Goal: Find specific page/section: Find specific page/section

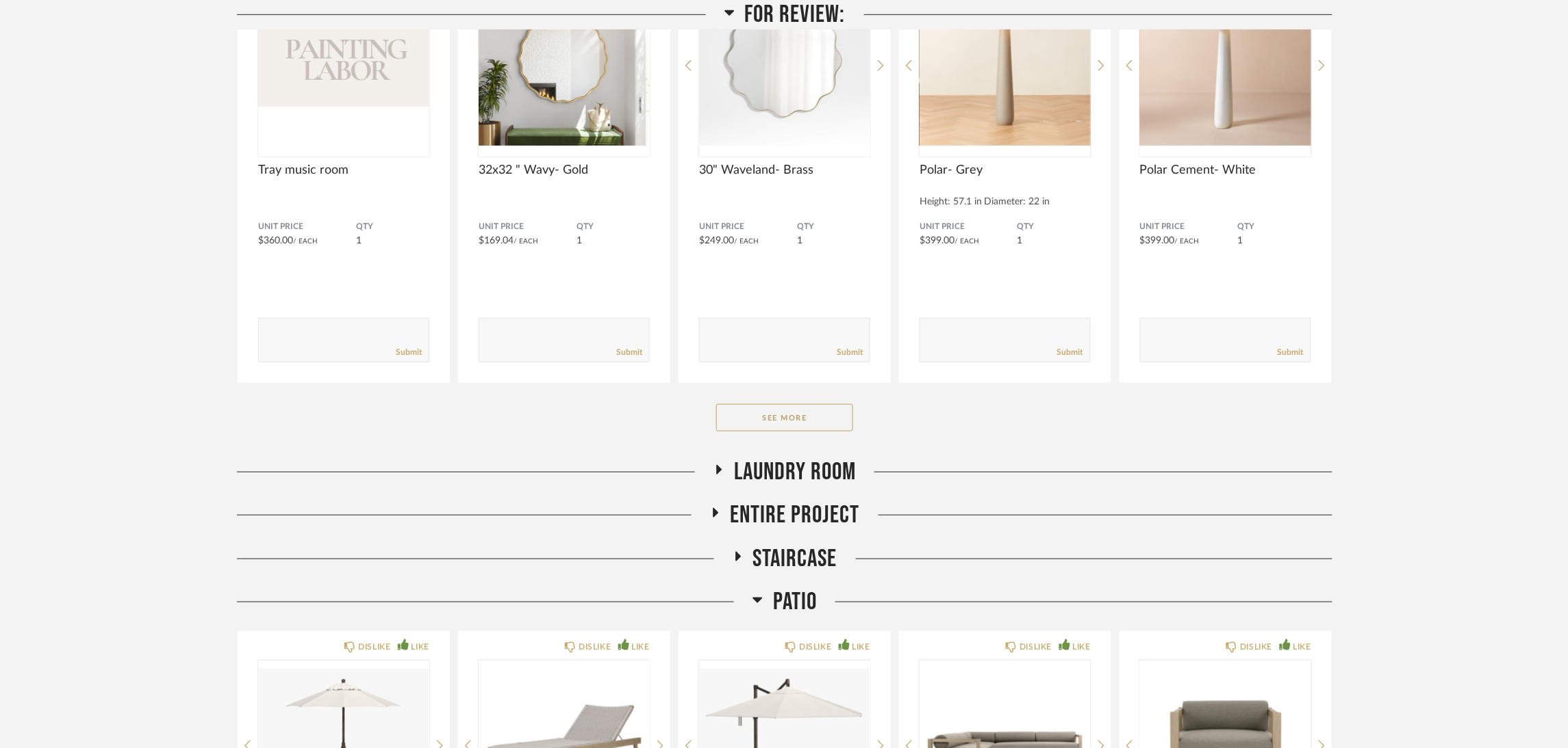
scroll to position [307, 0]
click at [821, 412] on button "See More" at bounding box center [784, 417] width 137 height 28
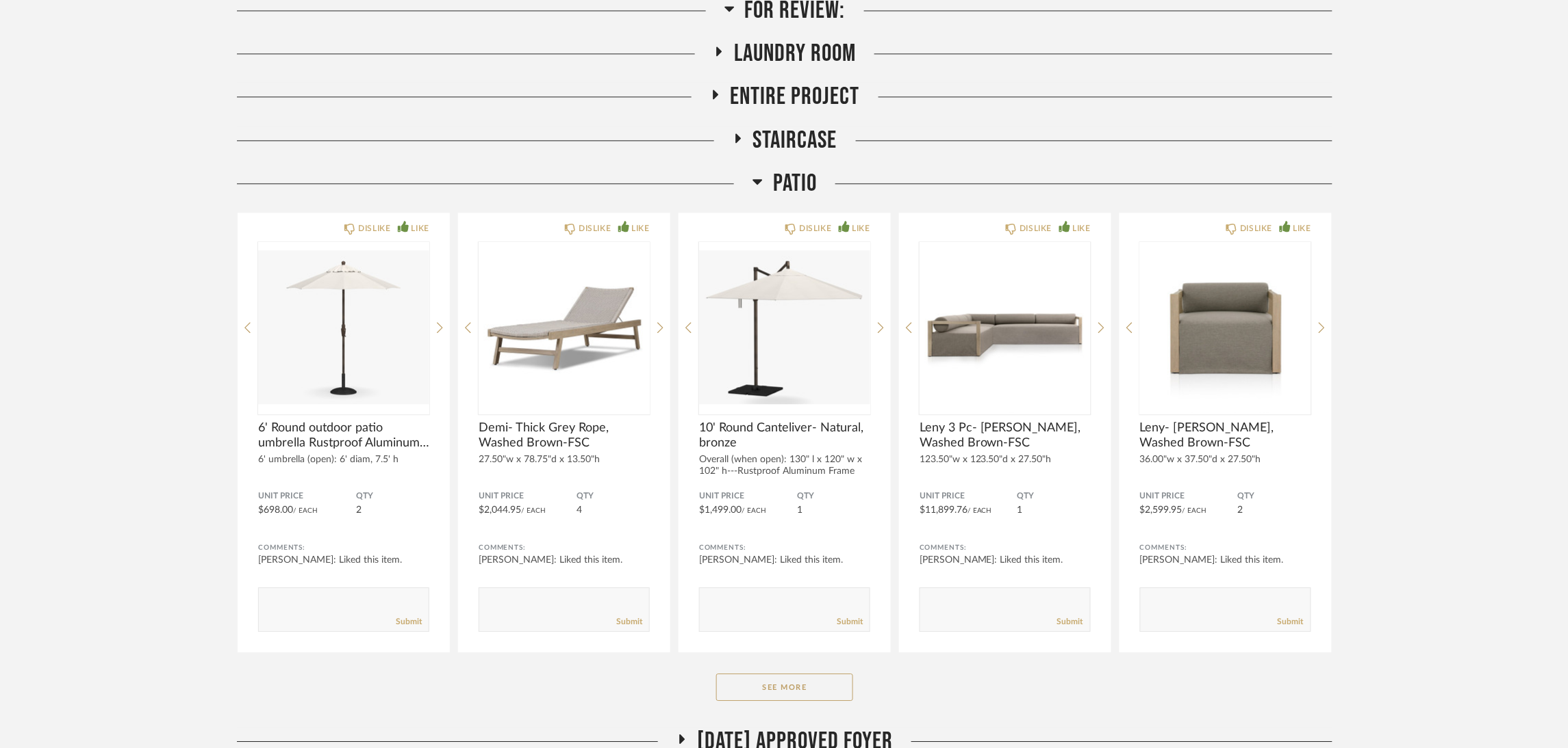
scroll to position [1231, 0]
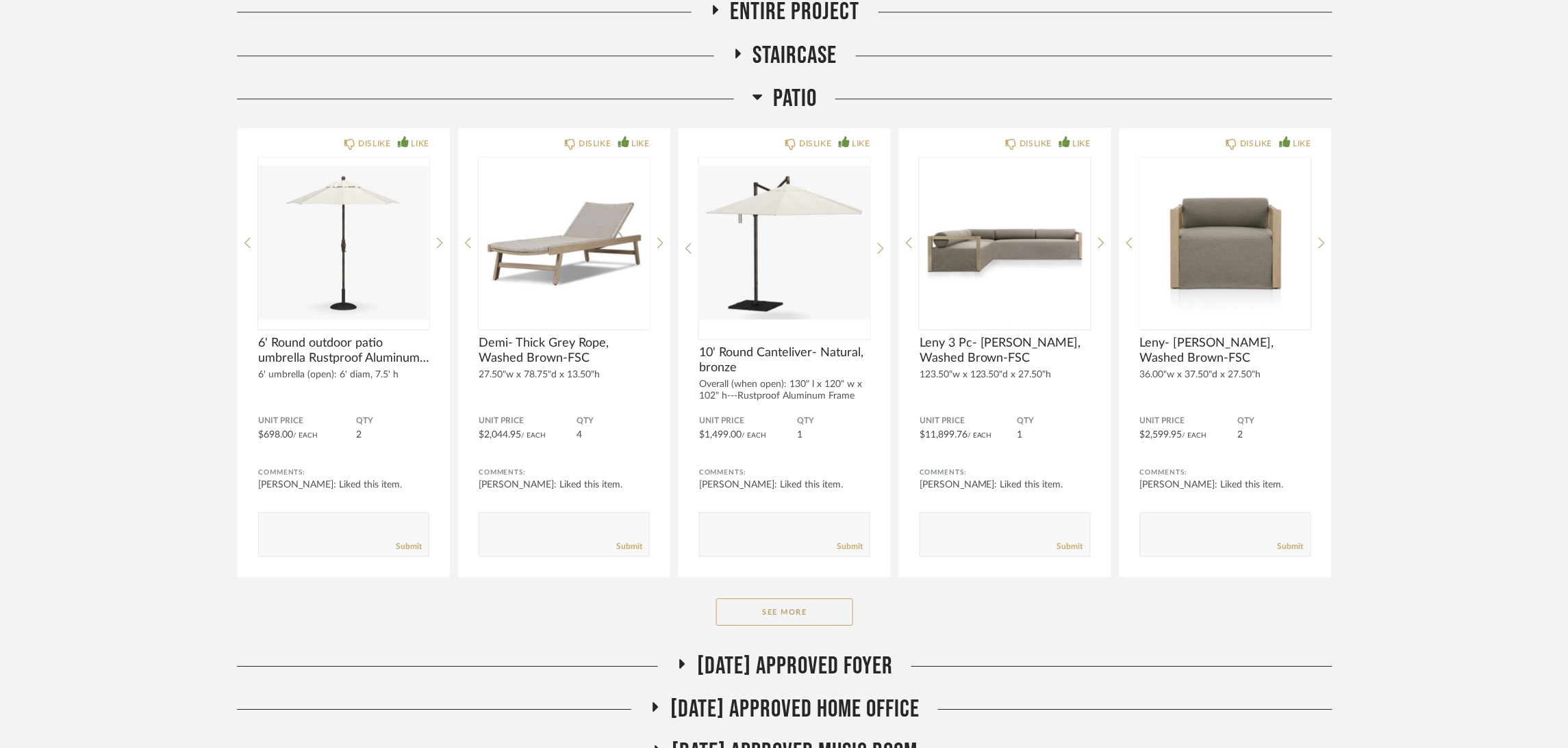
click at [781, 98] on span "Patio" at bounding box center [795, 99] width 44 height 30
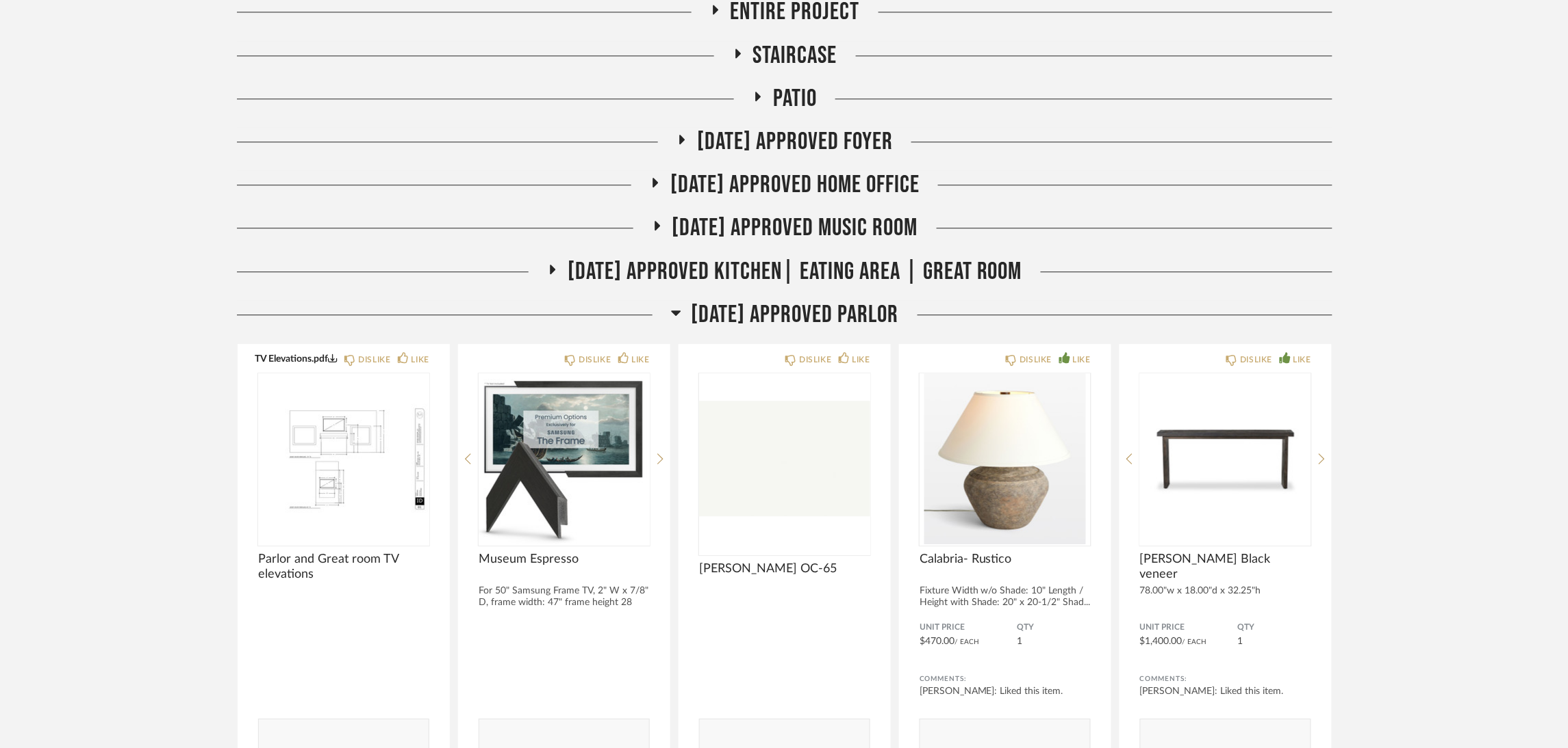
click at [821, 313] on span "[DATE] Approved Parlor" at bounding box center [796, 315] width 208 height 30
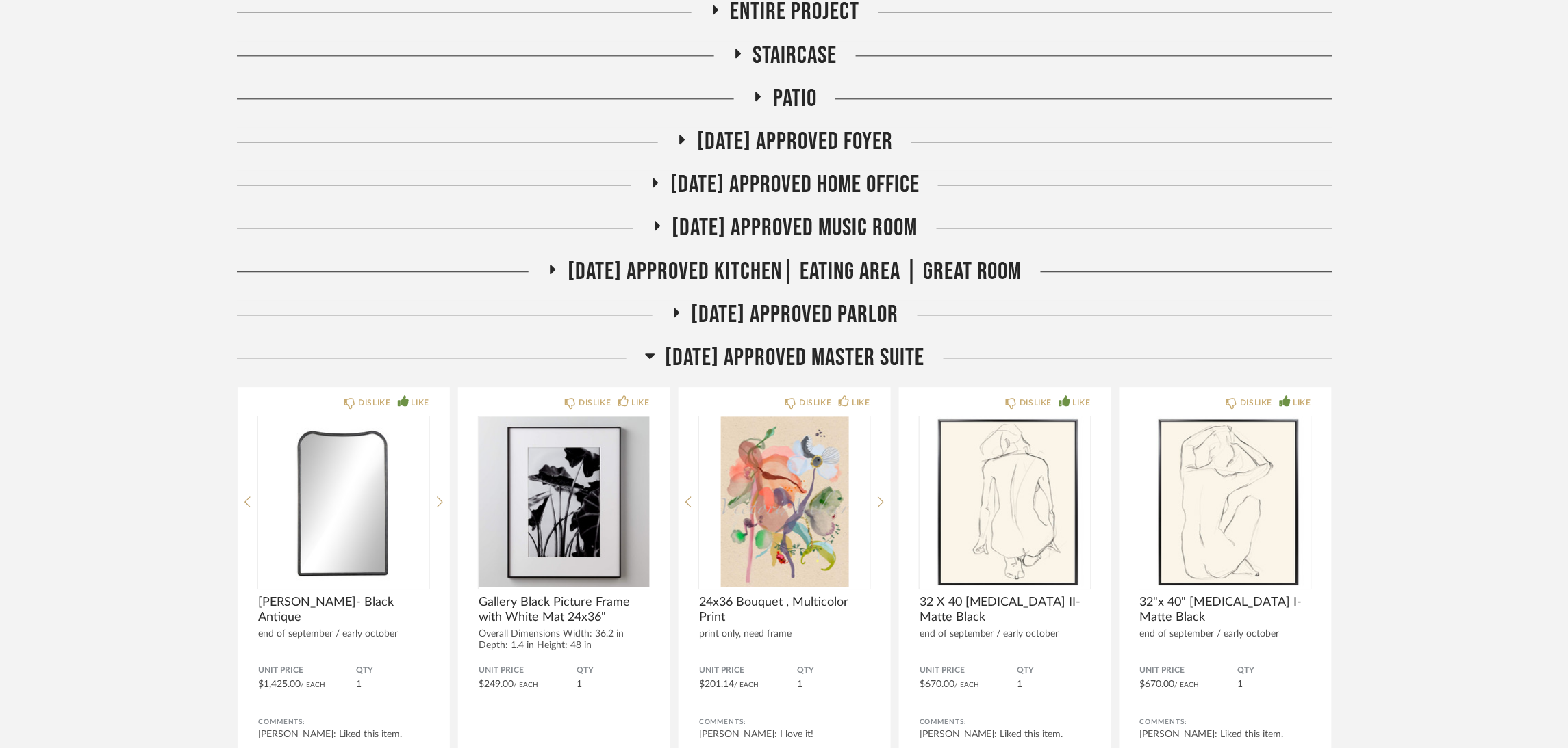
click at [823, 352] on span "[DATE] Approved Master Suite" at bounding box center [796, 358] width 259 height 30
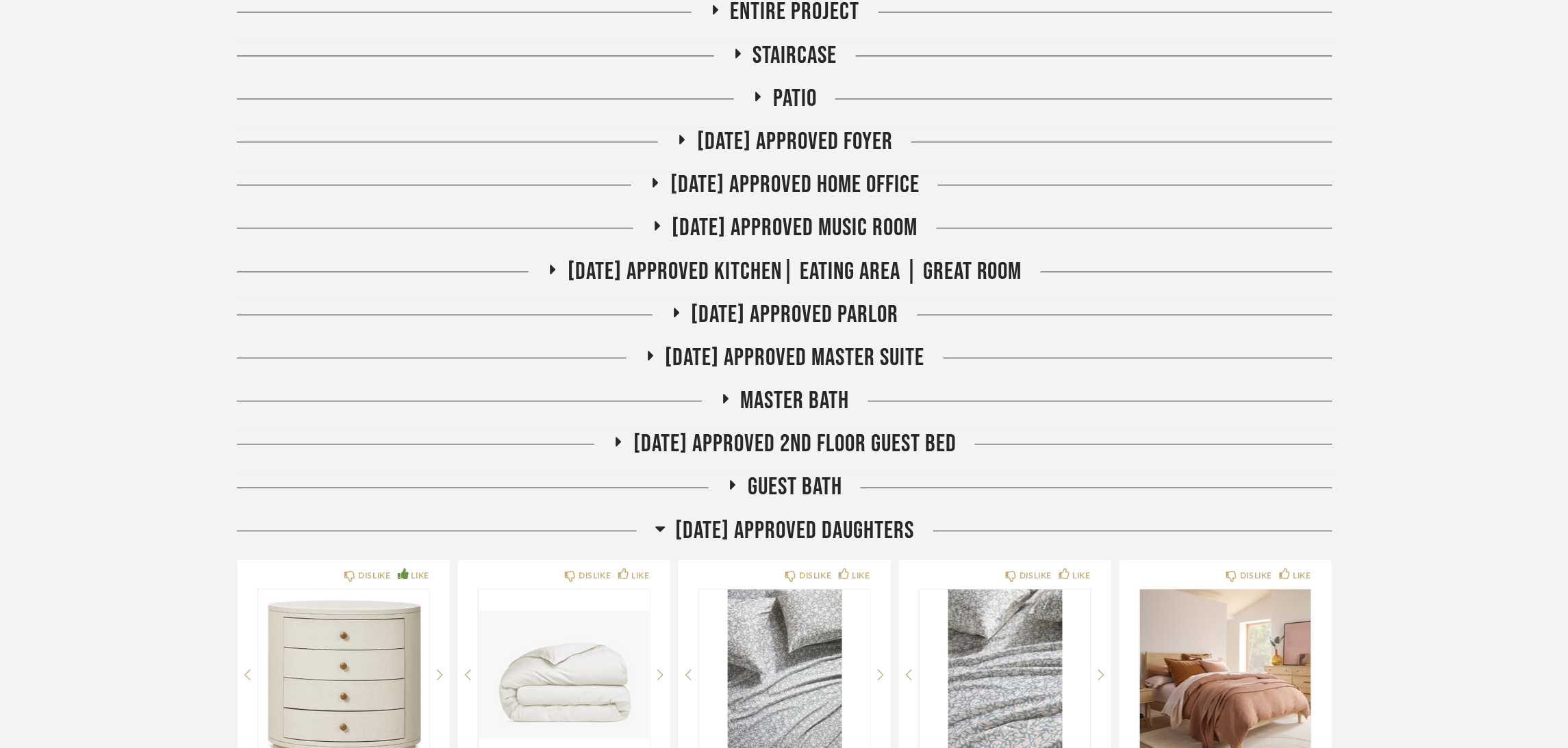
click at [811, 519] on span "[DATE] Approved Daughters" at bounding box center [795, 531] width 239 height 30
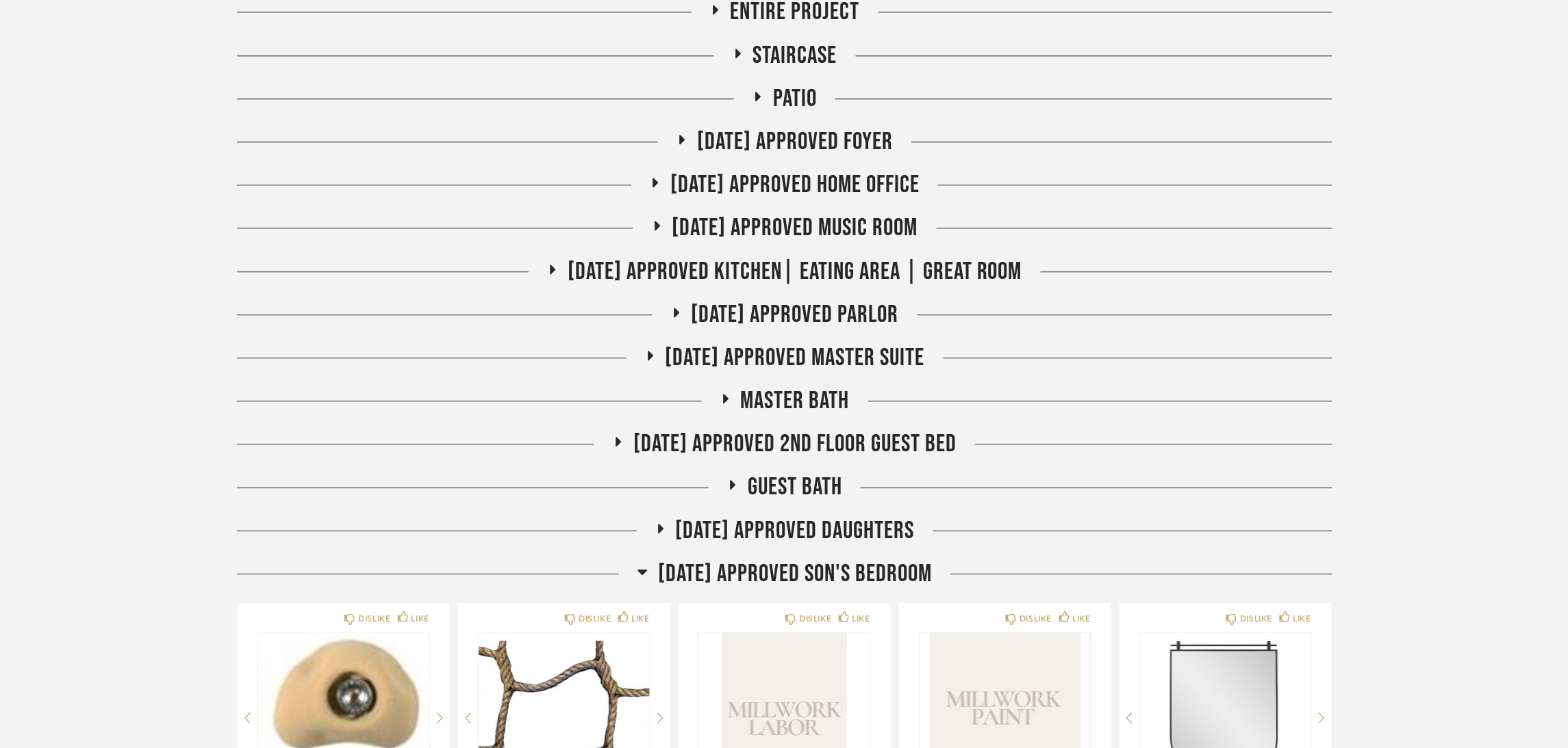
click at [814, 567] on span "[DATE] Approved Son's Bedroom" at bounding box center [795, 574] width 274 height 30
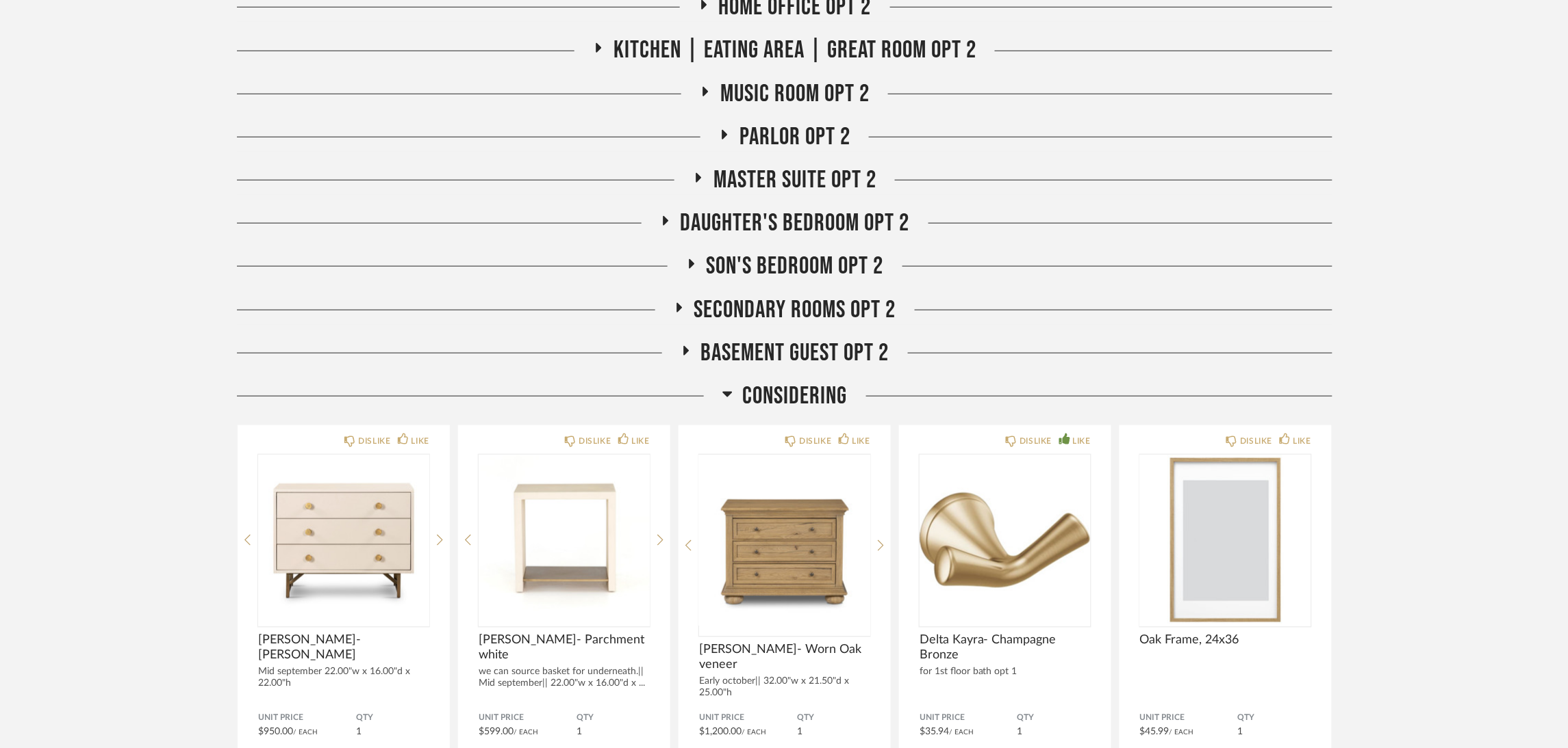
click at [820, 392] on span "Considering" at bounding box center [795, 397] width 105 height 30
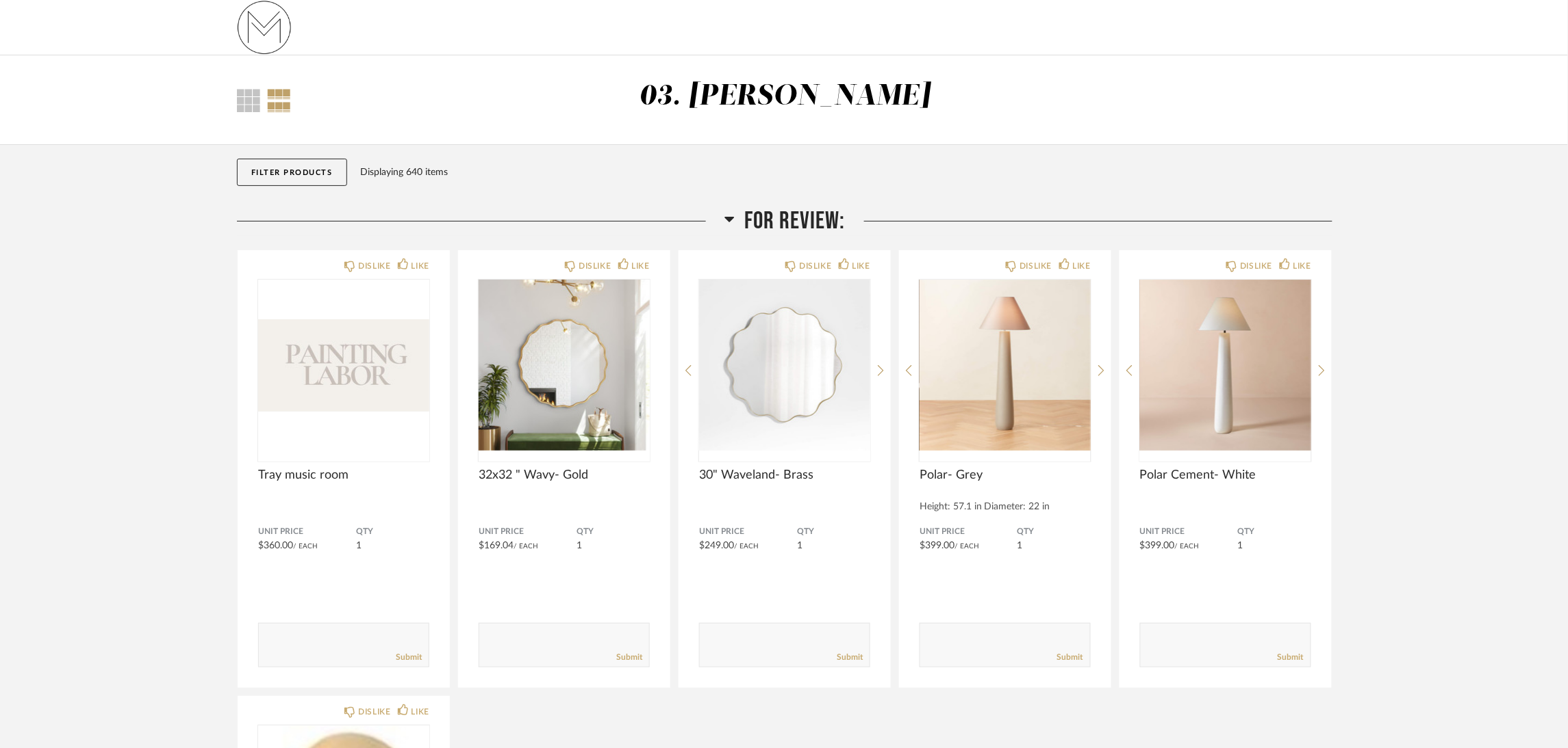
scroll to position [0, 0]
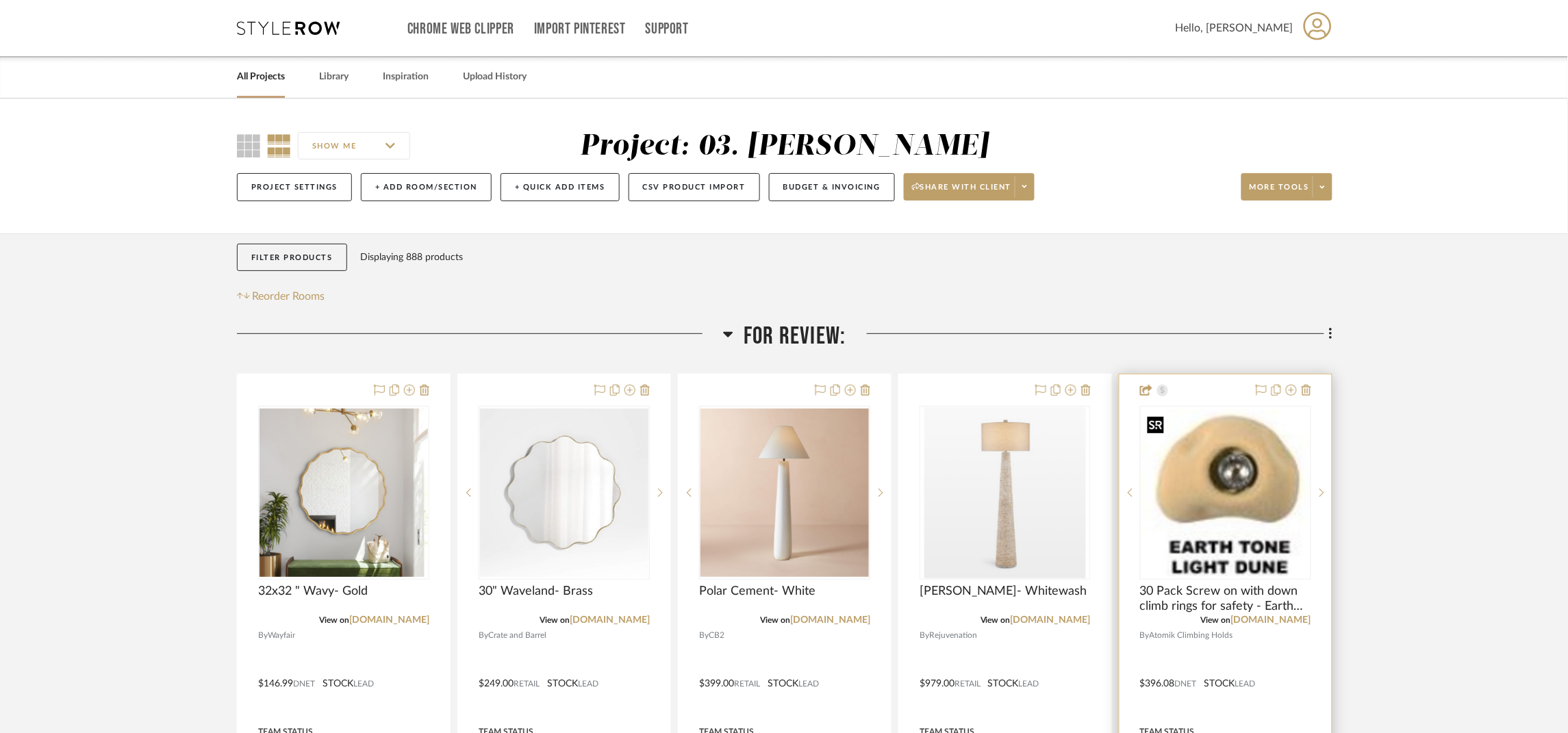
click at [1239, 503] on img "0" at bounding box center [1225, 493] width 168 height 167
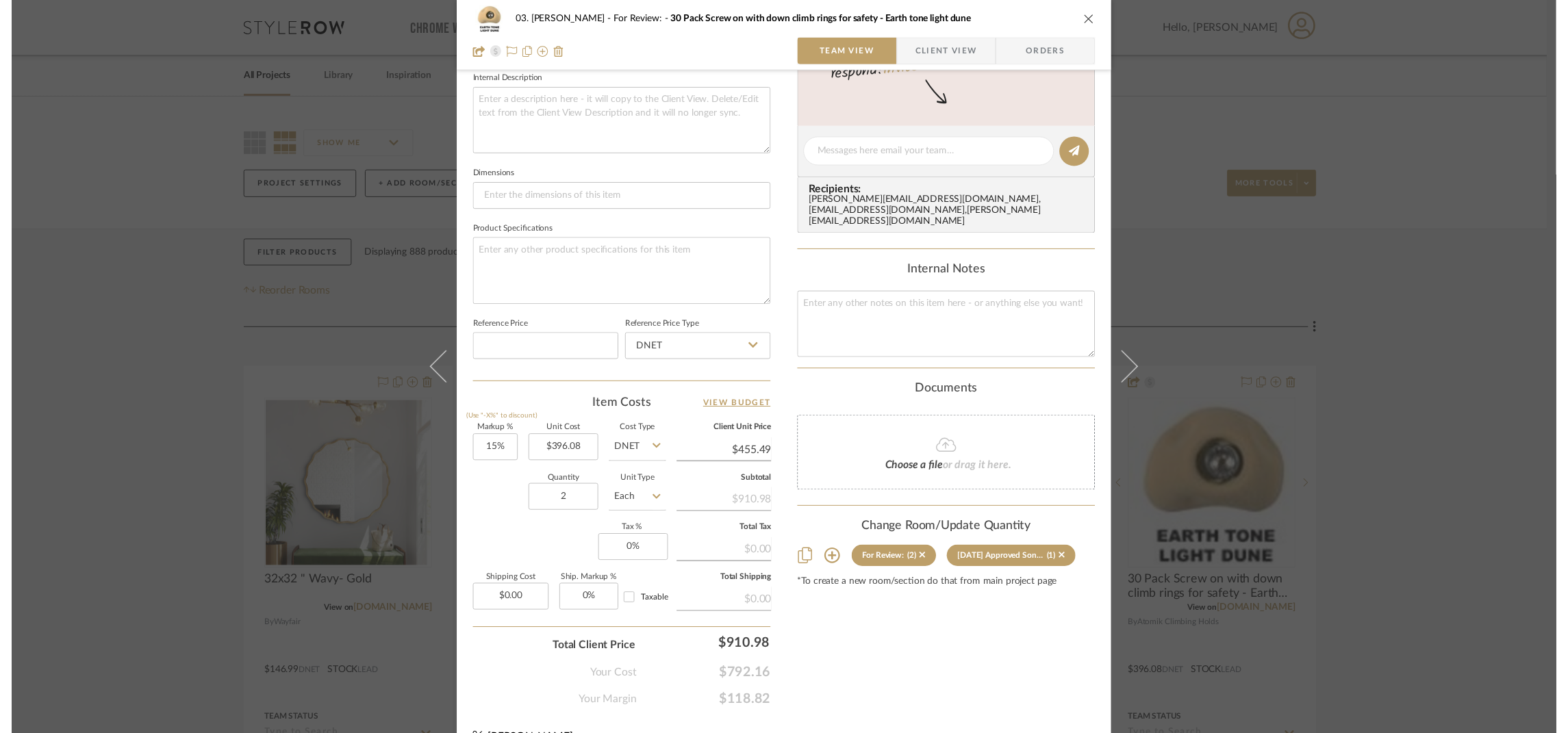
scroll to position [513, 0]
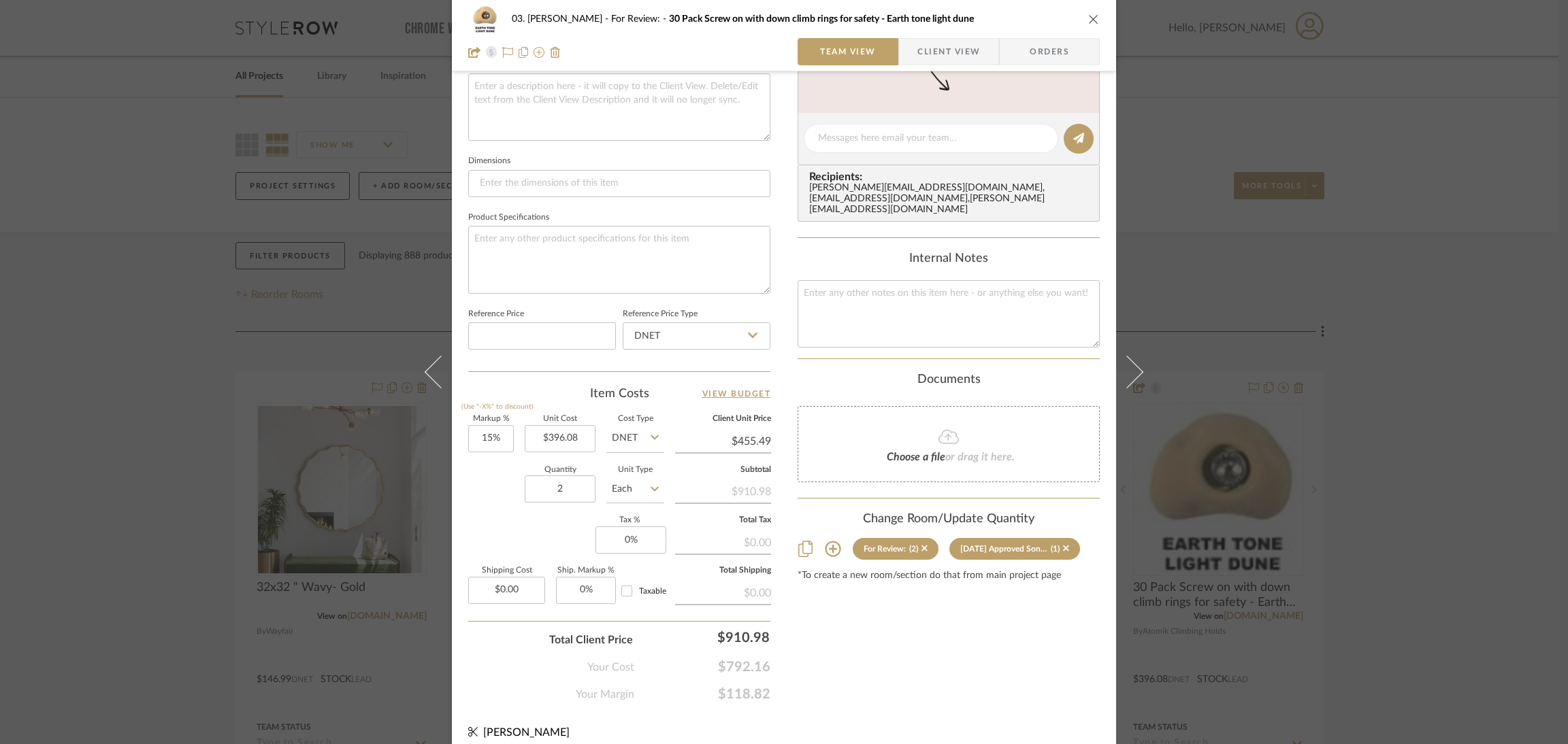
click at [1483, 501] on div "03. [PERSON_NAME] For Review: 30 Pack Screw on with down climb rings for safety…" at bounding box center [784, 372] width 1568 height 744
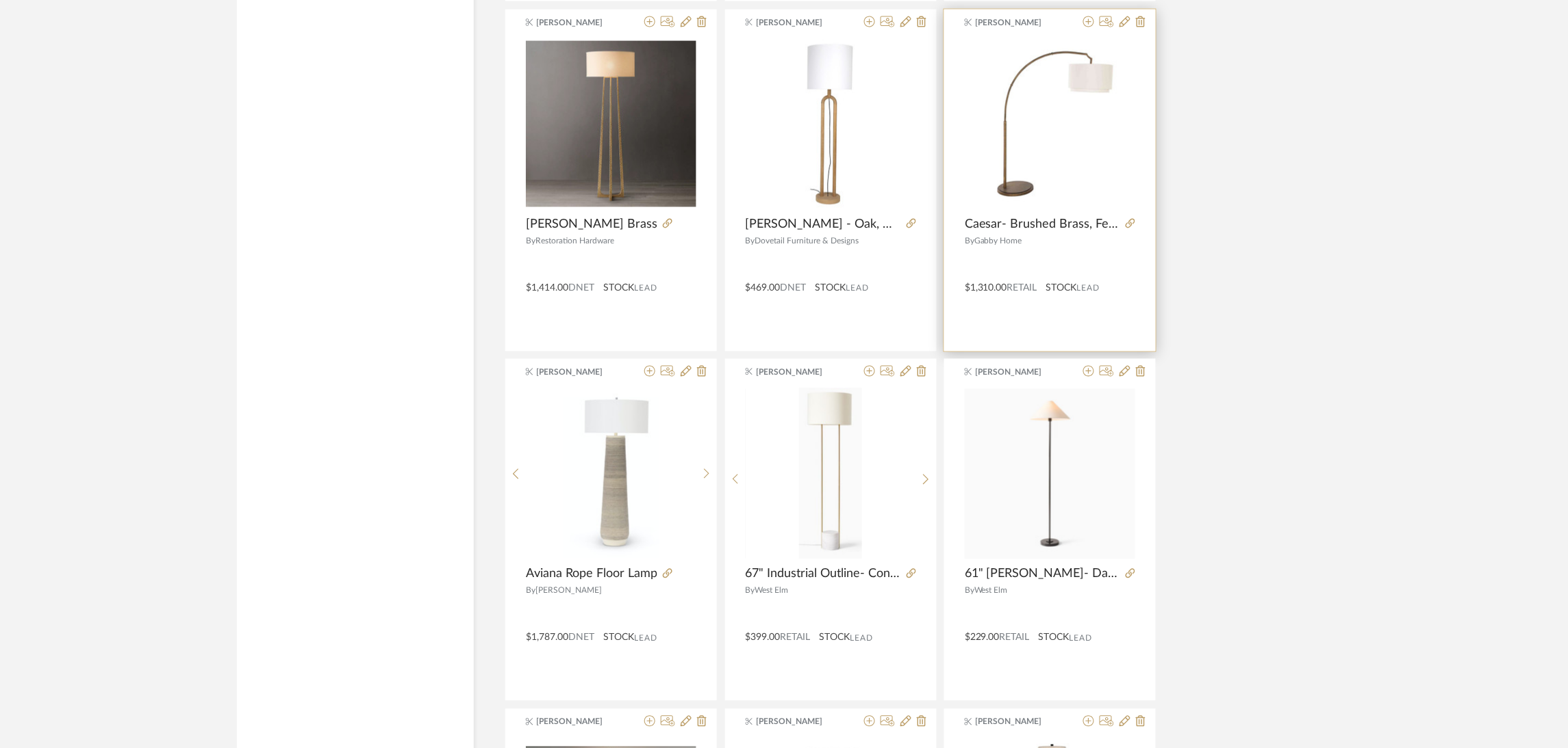
scroll to position [11330, 0]
